Goal: Task Accomplishment & Management: Use online tool/utility

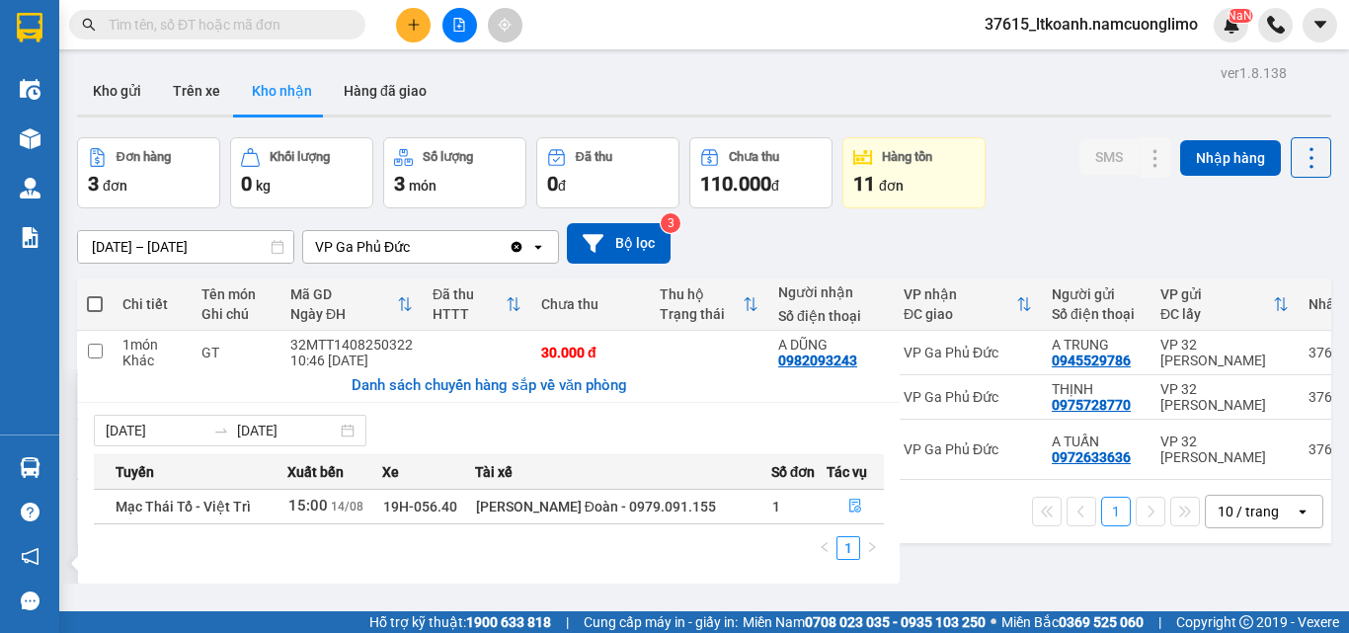
click at [1144, 194] on section "Kết quả tìm kiếm ( 14 ) Bộ lọc Mã ĐH Trạng thái Món hàng Tổng cước Chưa cước Ng…" at bounding box center [674, 316] width 1349 height 633
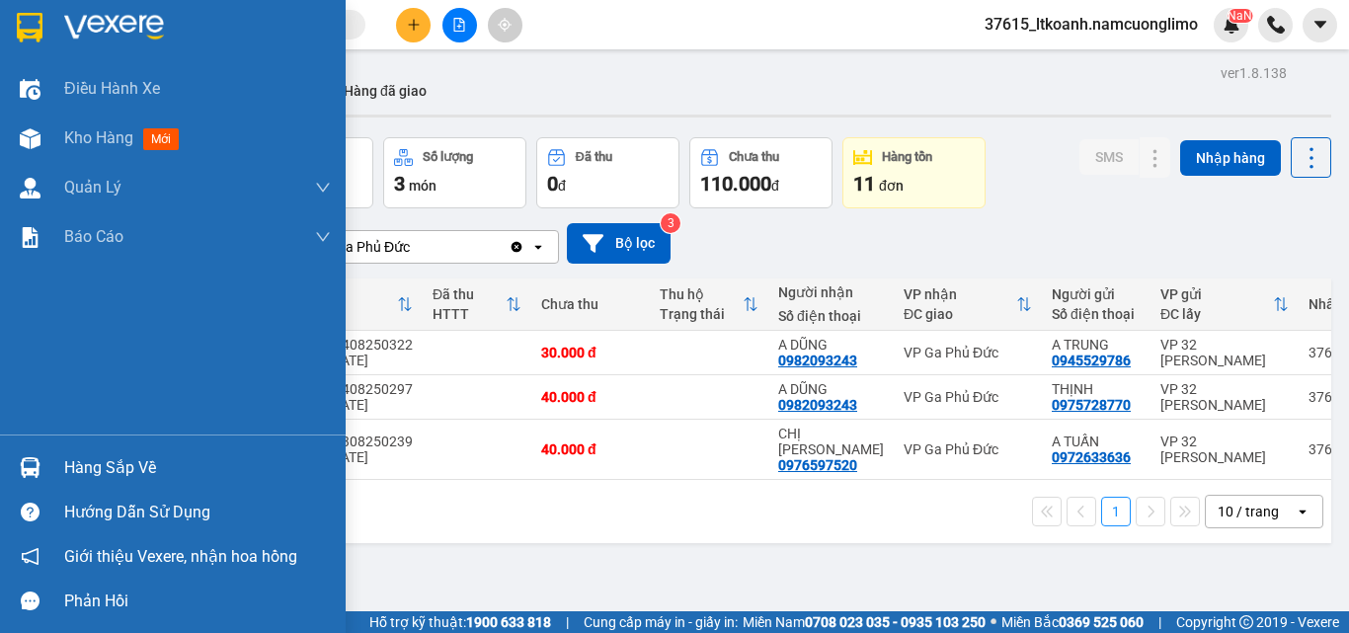
click at [133, 470] on div "Hàng sắp về" at bounding box center [197, 468] width 267 height 30
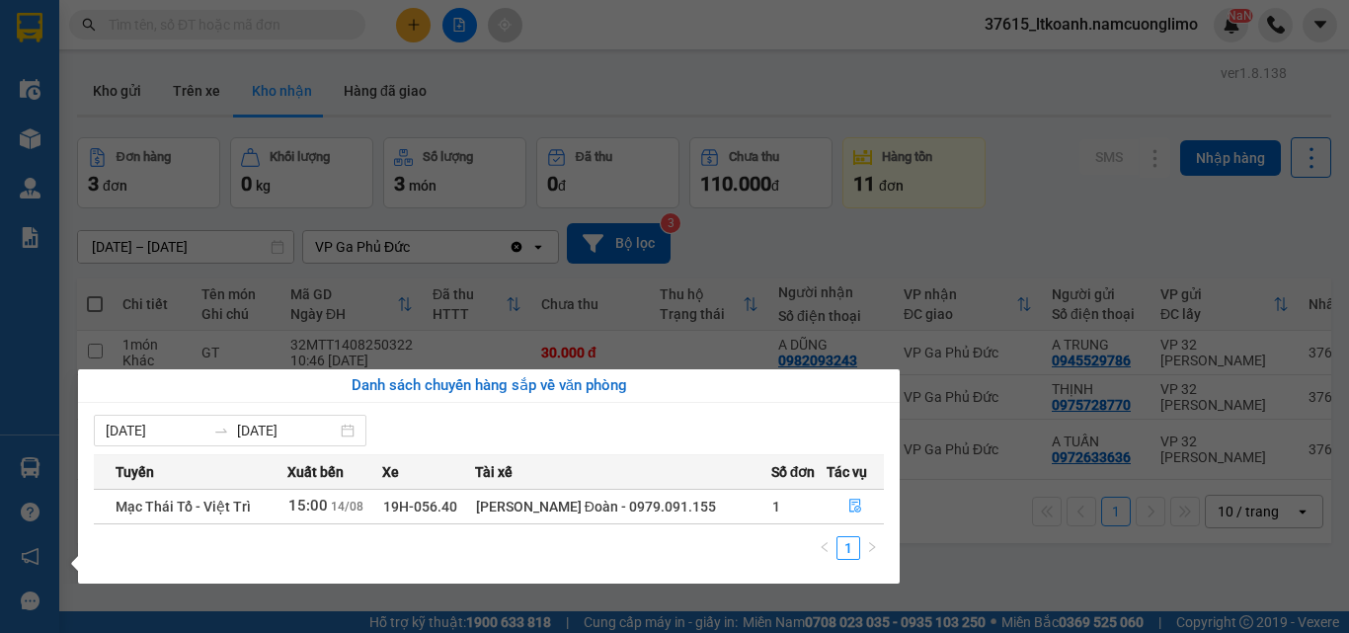
click at [1074, 169] on section "Kết quả tìm kiếm ( 14 ) Bộ lọc Mã ĐH Trạng thái Món hàng Tổng cước Chưa cước Ng…" at bounding box center [674, 316] width 1349 height 633
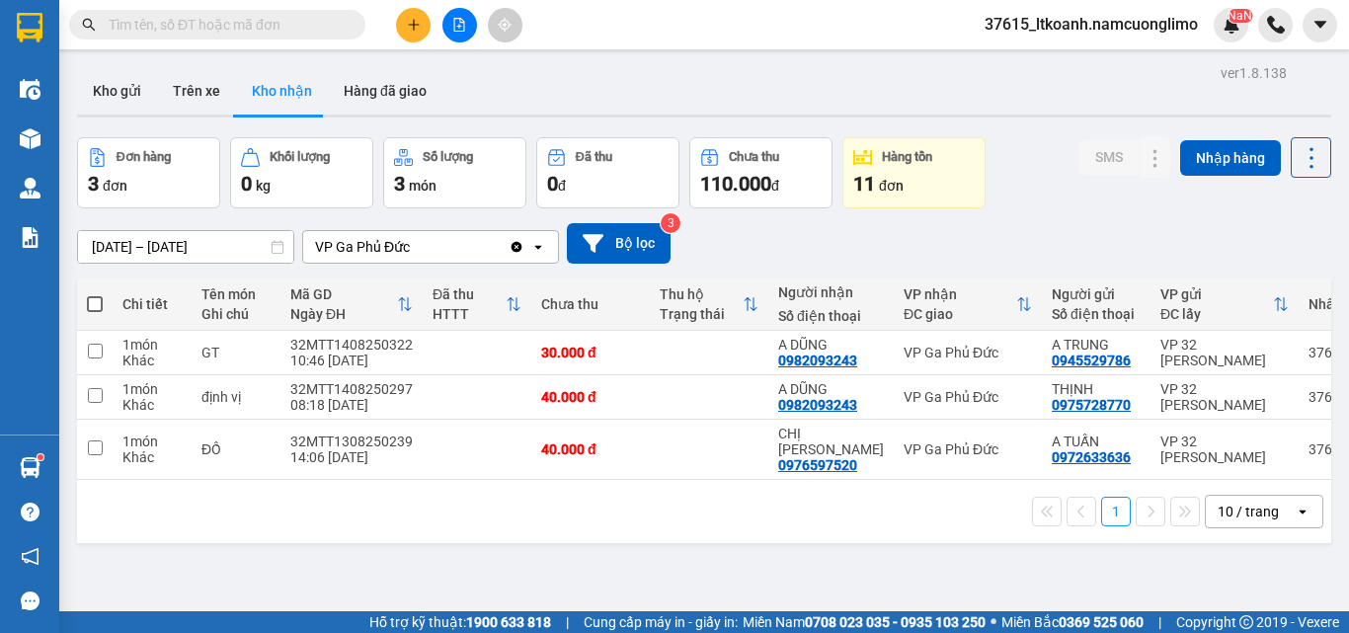
click at [131, 91] on button "Kho gửi" at bounding box center [117, 90] width 80 height 47
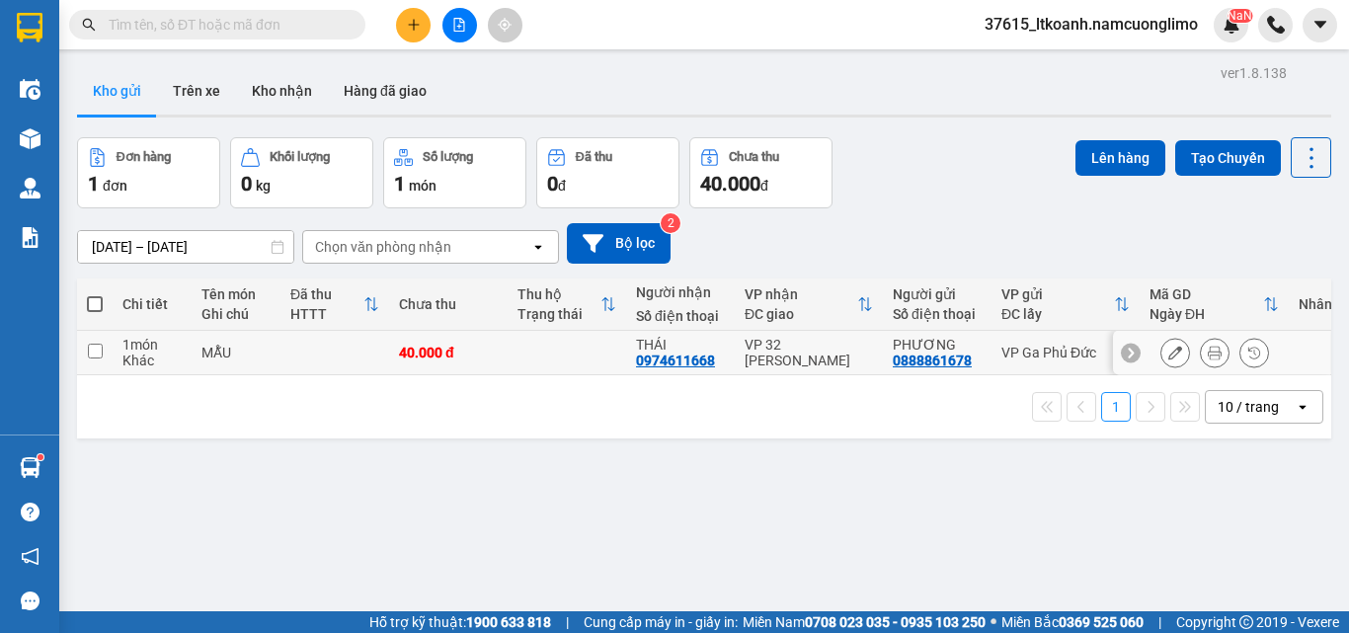
click at [96, 348] on input "checkbox" at bounding box center [95, 351] width 15 height 15
checkbox input "true"
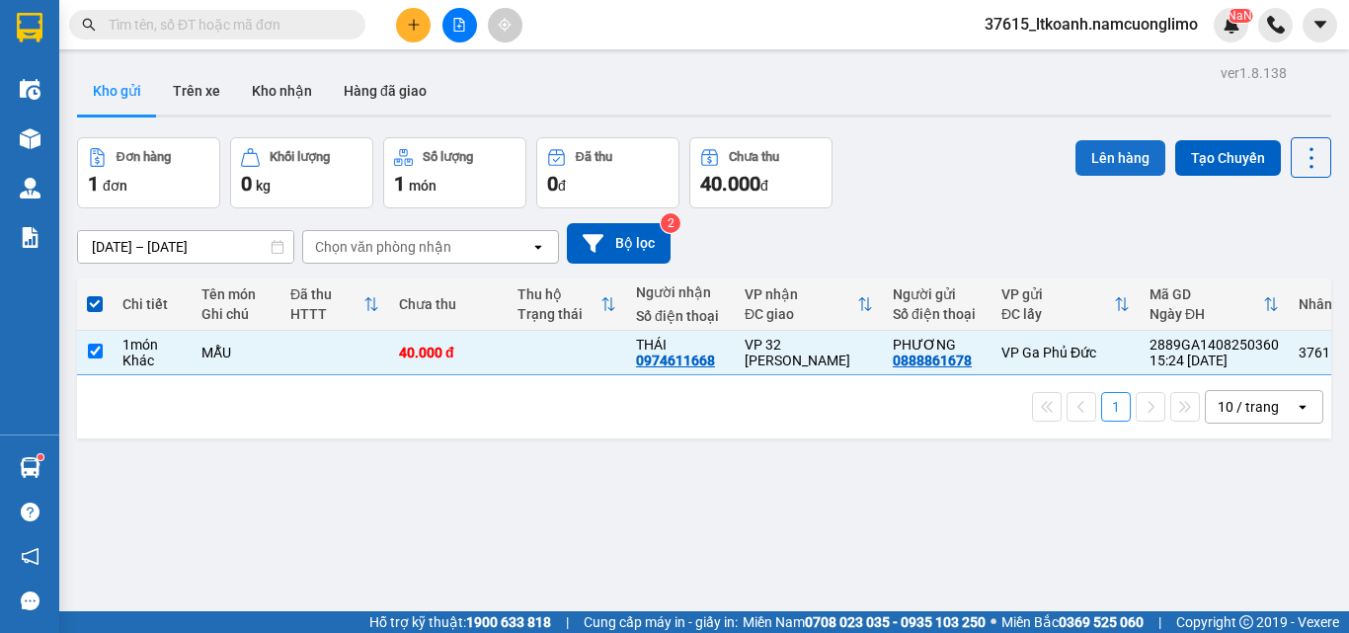
click at [1118, 163] on button "Lên hàng" at bounding box center [1120, 158] width 90 height 36
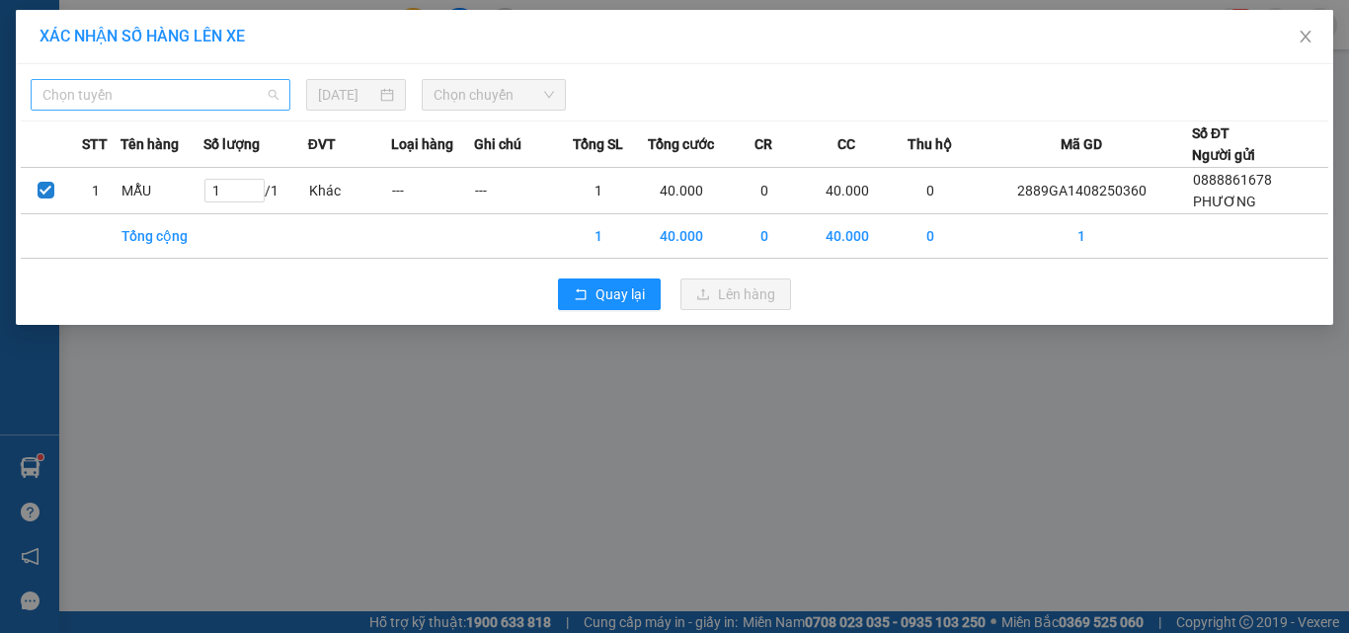
click at [184, 79] on div "Chọn tuyến" at bounding box center [161, 95] width 260 height 32
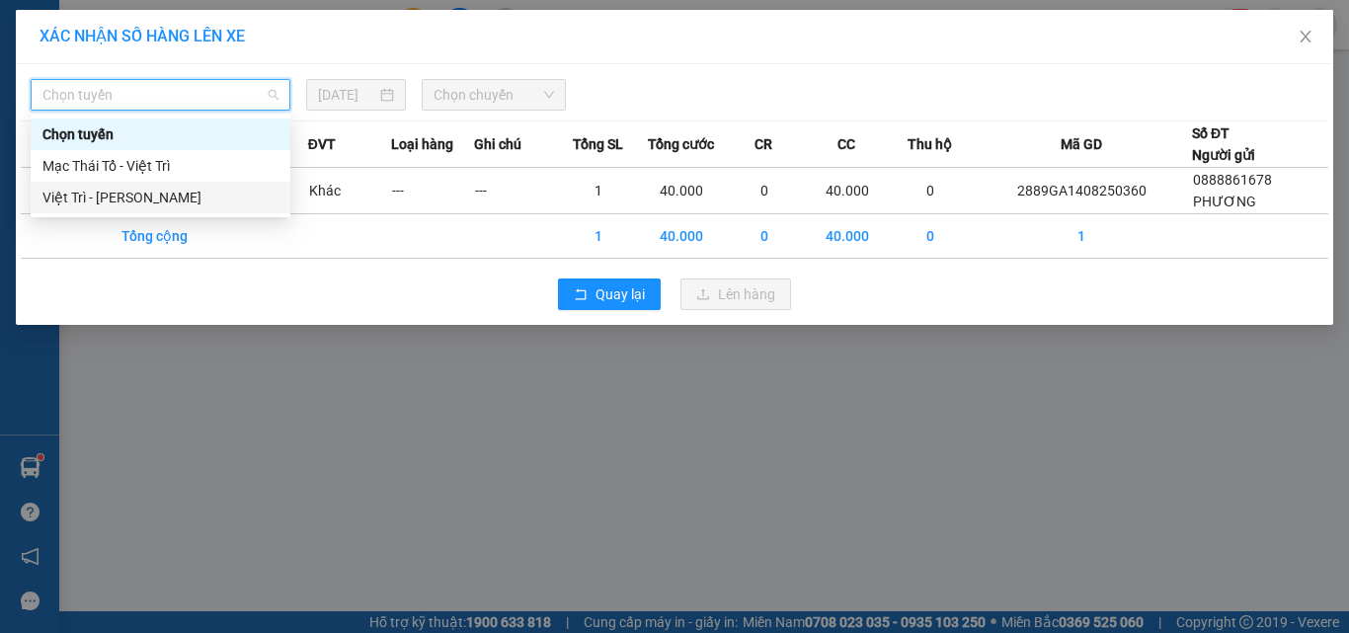
click at [104, 199] on div "Việt Trì - [PERSON_NAME]" at bounding box center [160, 198] width 236 height 22
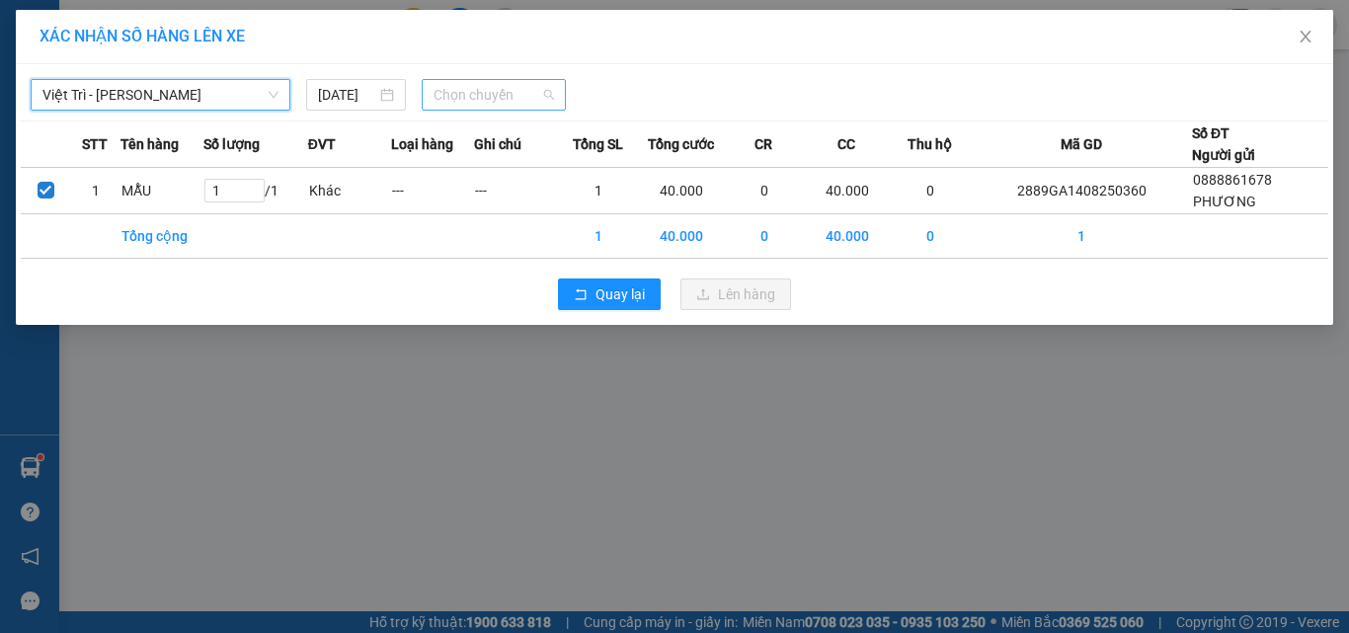
click at [455, 81] on span "Chọn chuyến" at bounding box center [494, 95] width 121 height 30
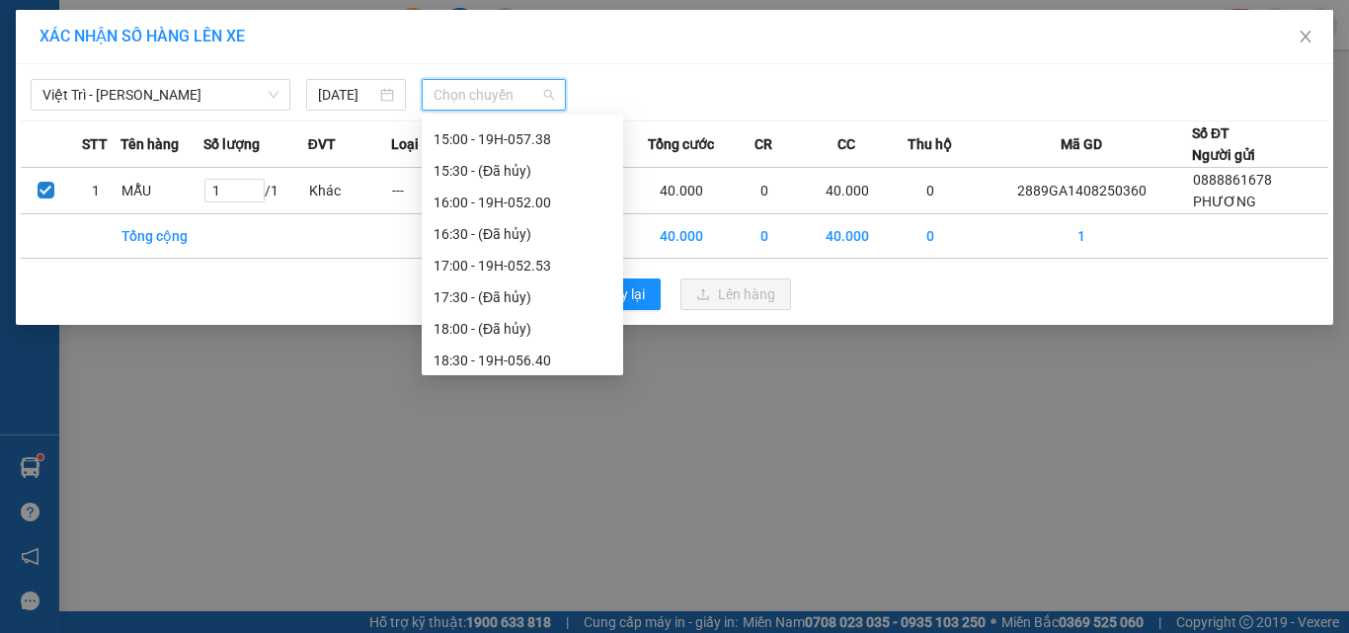
scroll to position [717, 0]
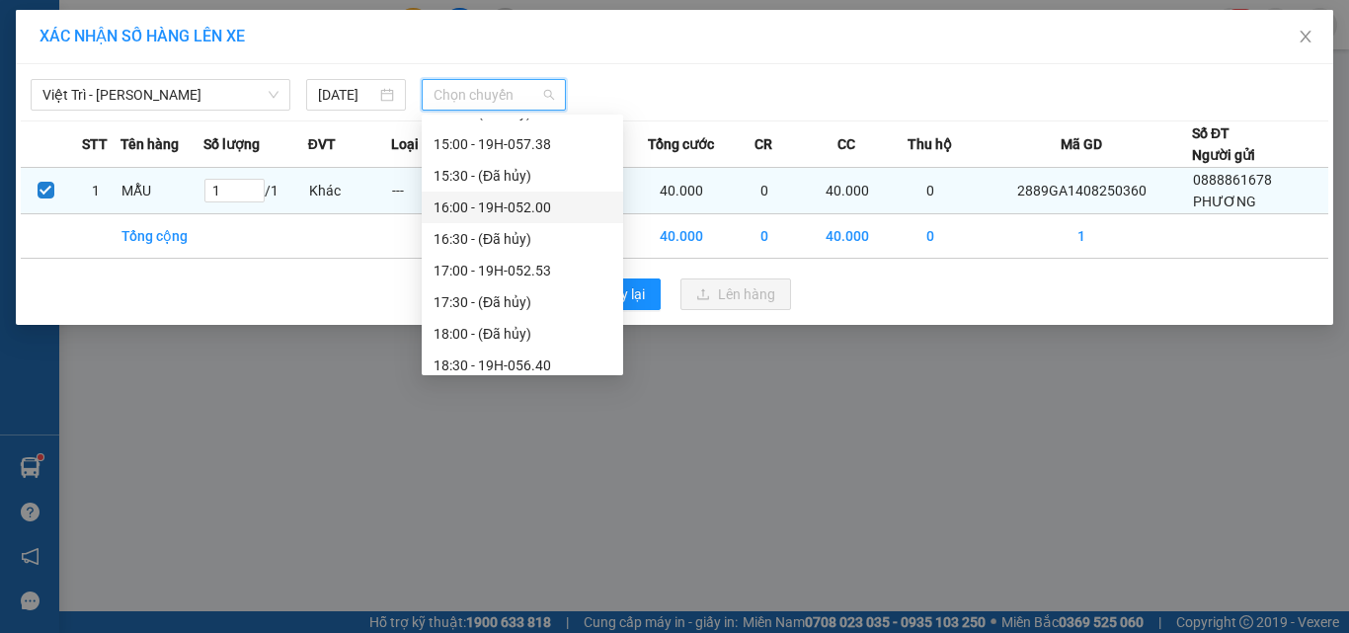
click at [543, 205] on div "16:00 - 19H-052.00" at bounding box center [523, 208] width 178 height 22
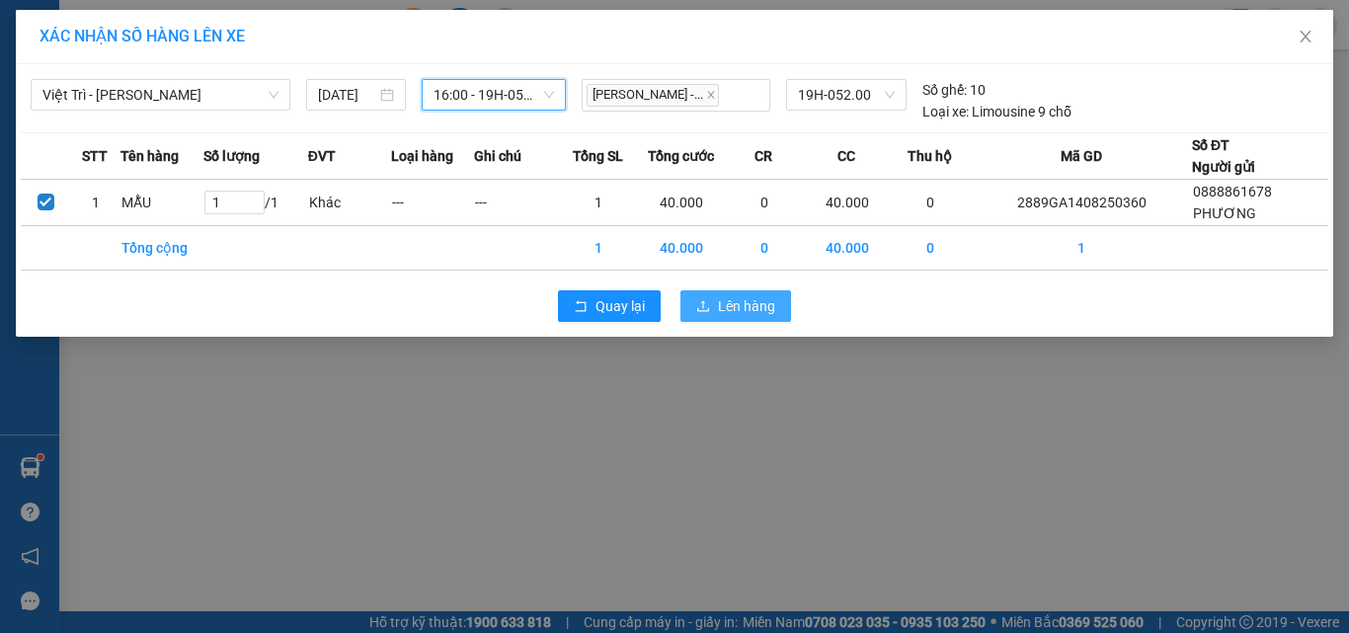
click at [756, 304] on span "Lên hàng" at bounding box center [746, 306] width 57 height 22
